Goal: Transaction & Acquisition: Book appointment/travel/reservation

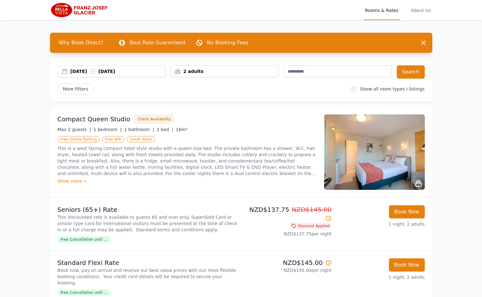
click at [127, 71] on div "[DATE] [DATE]" at bounding box center [117, 71] width 95 height 6
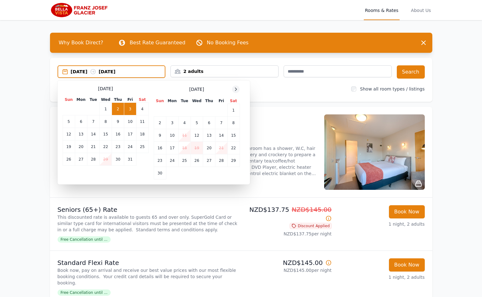
click at [237, 89] on icon at bounding box center [235, 89] width 5 height 5
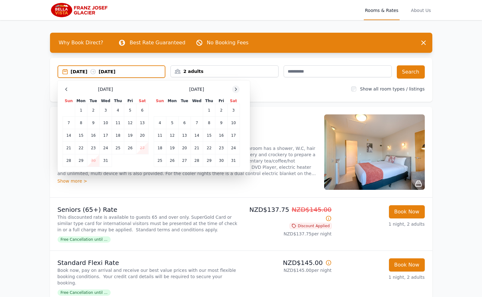
click at [237, 89] on icon at bounding box center [235, 89] width 5 height 5
click at [64, 89] on icon at bounding box center [66, 89] width 5 height 5
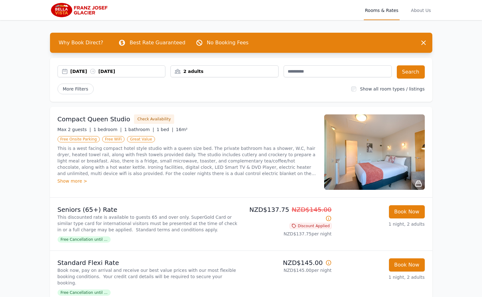
click at [135, 71] on div "[DATE] [DATE]" at bounding box center [117, 71] width 95 height 6
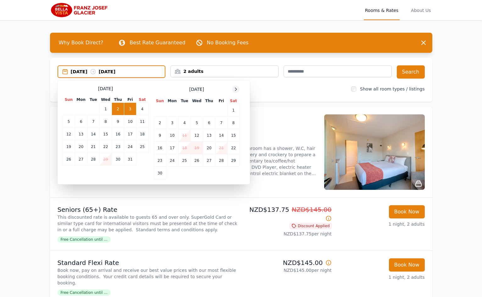
click at [236, 89] on icon at bounding box center [235, 89] width 5 height 5
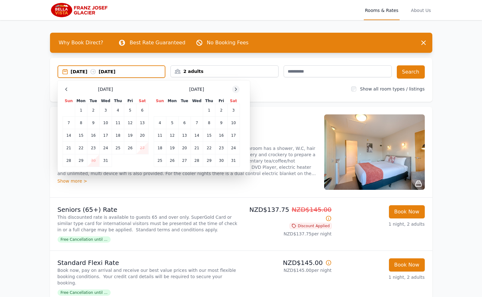
click at [236, 89] on icon at bounding box center [235, 89] width 5 height 5
drag, startPoint x: 211, startPoint y: 115, endPoint x: 209, endPoint y: 119, distance: 4.6
click at [208, 122] on td "12" at bounding box center [209, 123] width 12 height 13
click at [236, 122] on td "14" at bounding box center [233, 123] width 12 height 13
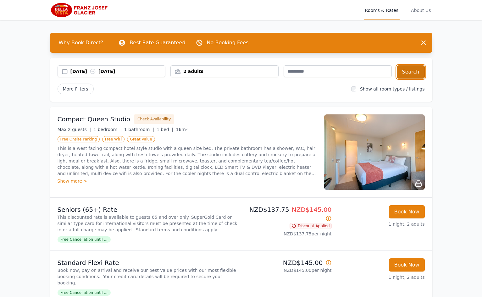
click at [407, 74] on button "Search" at bounding box center [411, 71] width 28 height 13
